Goal: Navigation & Orientation: Find specific page/section

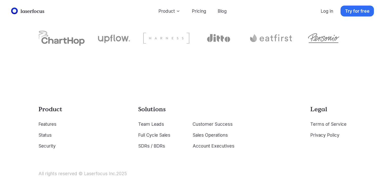
scroll to position [2062, 0]
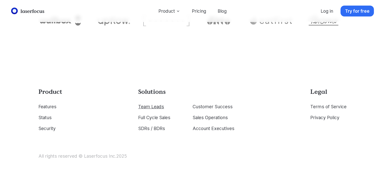
click at [157, 108] on link "Team Leads" at bounding box center [151, 106] width 26 height 5
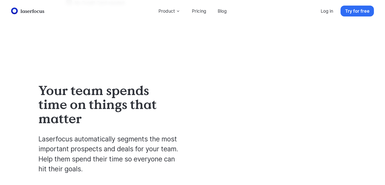
scroll to position [202, 0]
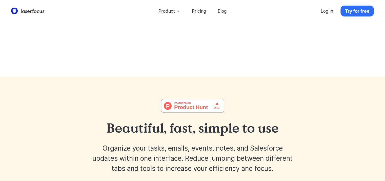
scroll to position [303, 0]
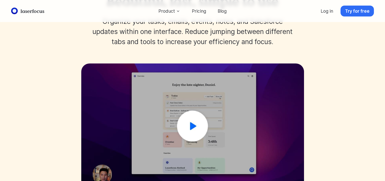
click at [192, 129] on img at bounding box center [192, 125] width 223 height 125
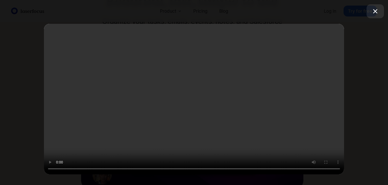
click at [375, 12] on icon "button" at bounding box center [375, 11] width 8 height 8
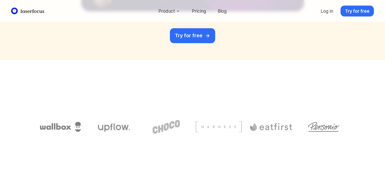
scroll to position [607, 0]
